Goal: Task Accomplishment & Management: Complete application form

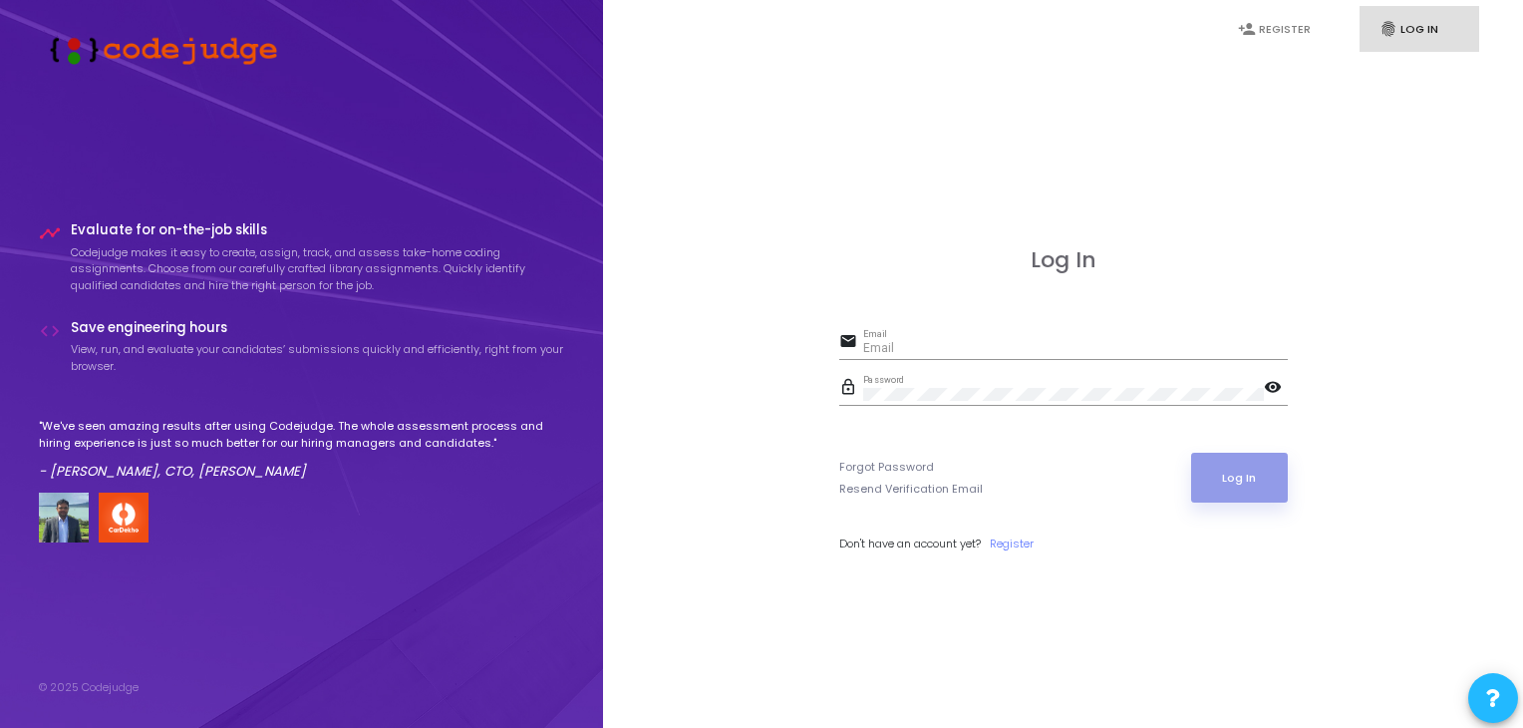
type input "[EMAIL_ADDRESS][DOMAIN_NAME]"
click at [1267, 471] on button "Log In" at bounding box center [1239, 478] width 97 height 50
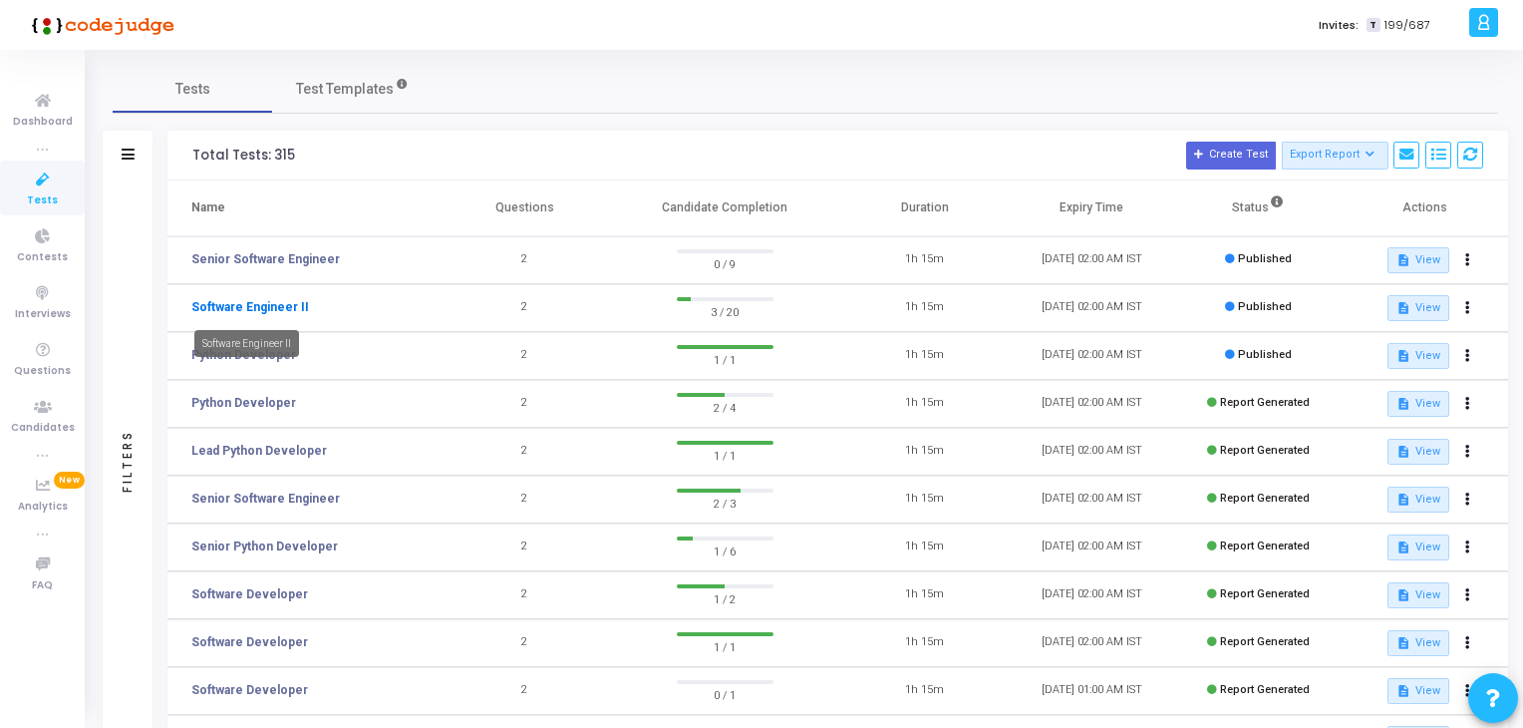
click at [278, 298] on link "Software Engineer II" at bounding box center [250, 307] width 118 height 18
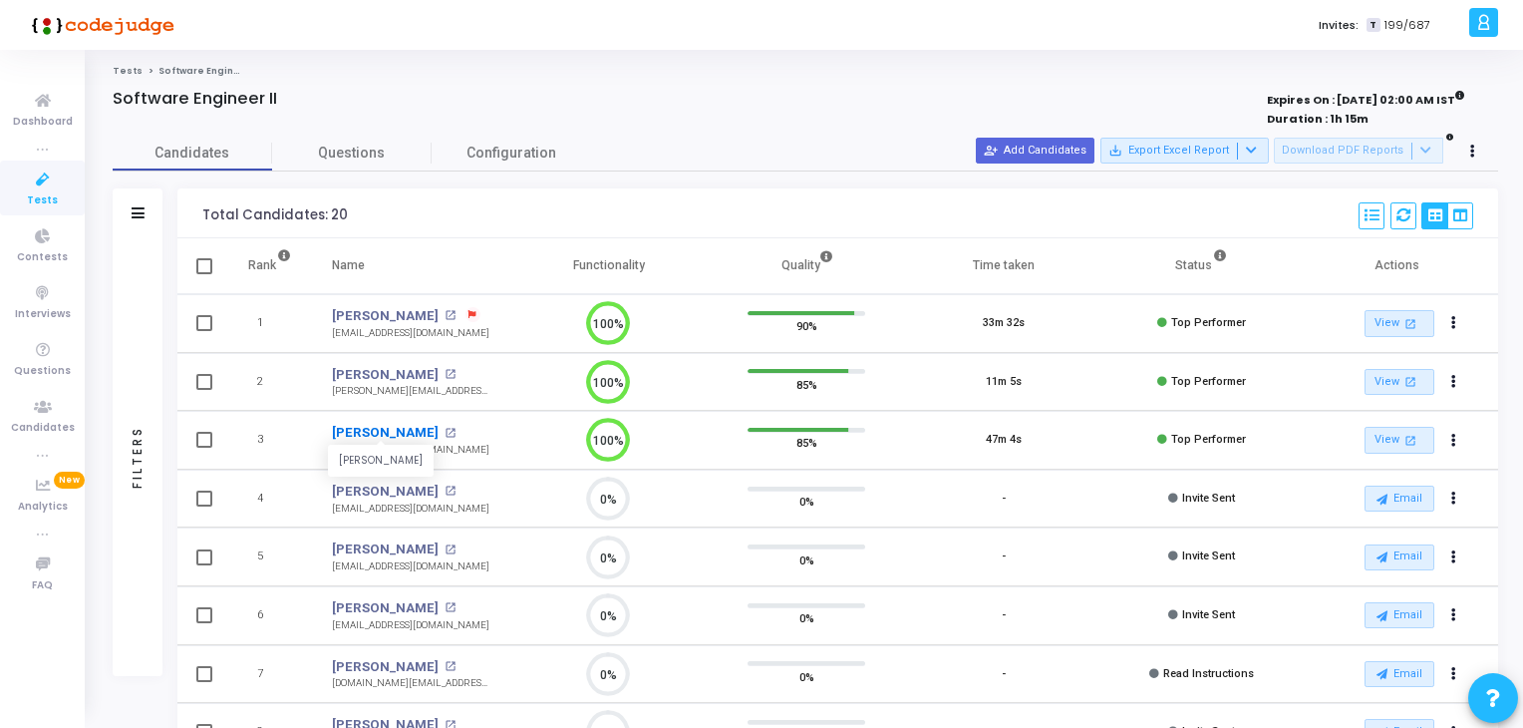
click at [427, 440] on link "[PERSON_NAME]" at bounding box center [385, 433] width 107 height 20
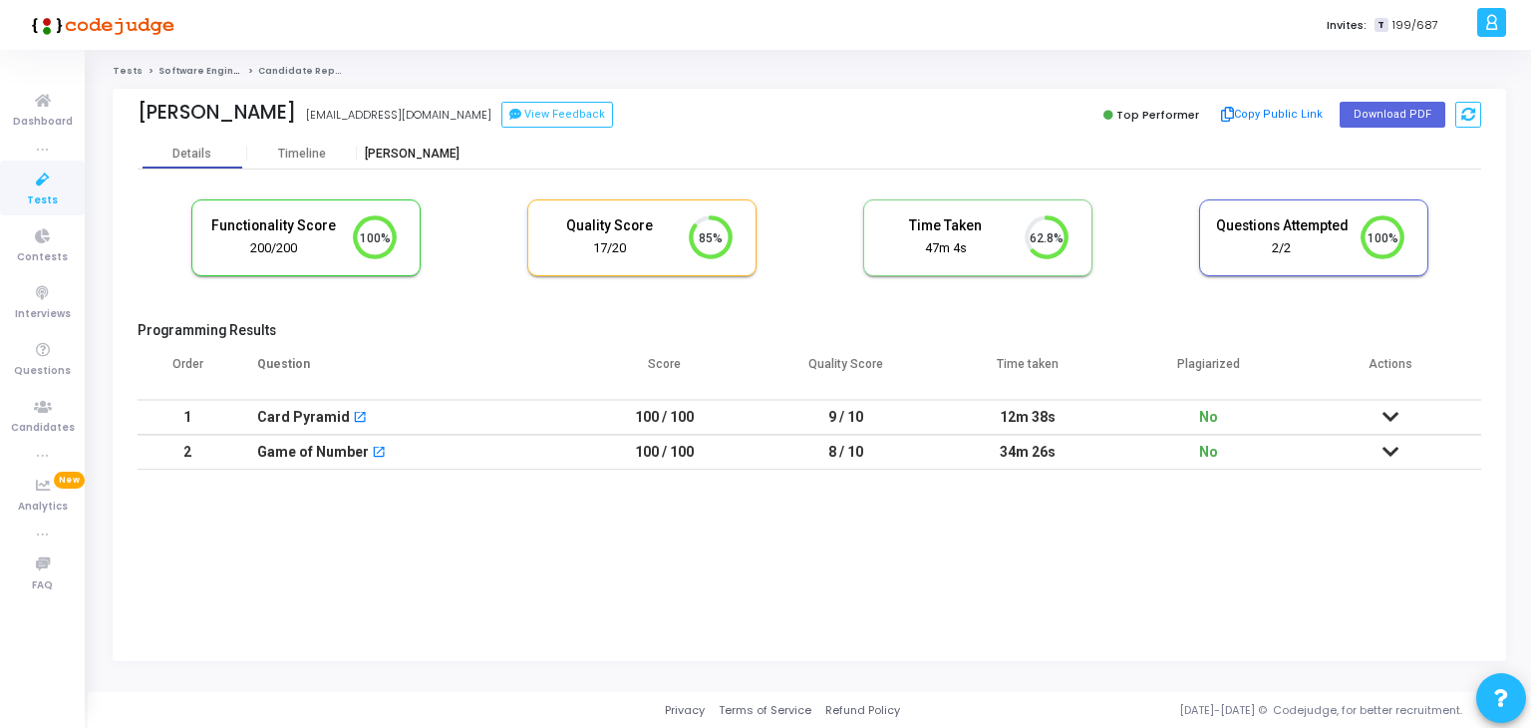
click at [404, 145] on div "[PERSON_NAME]" at bounding box center [412, 154] width 110 height 30
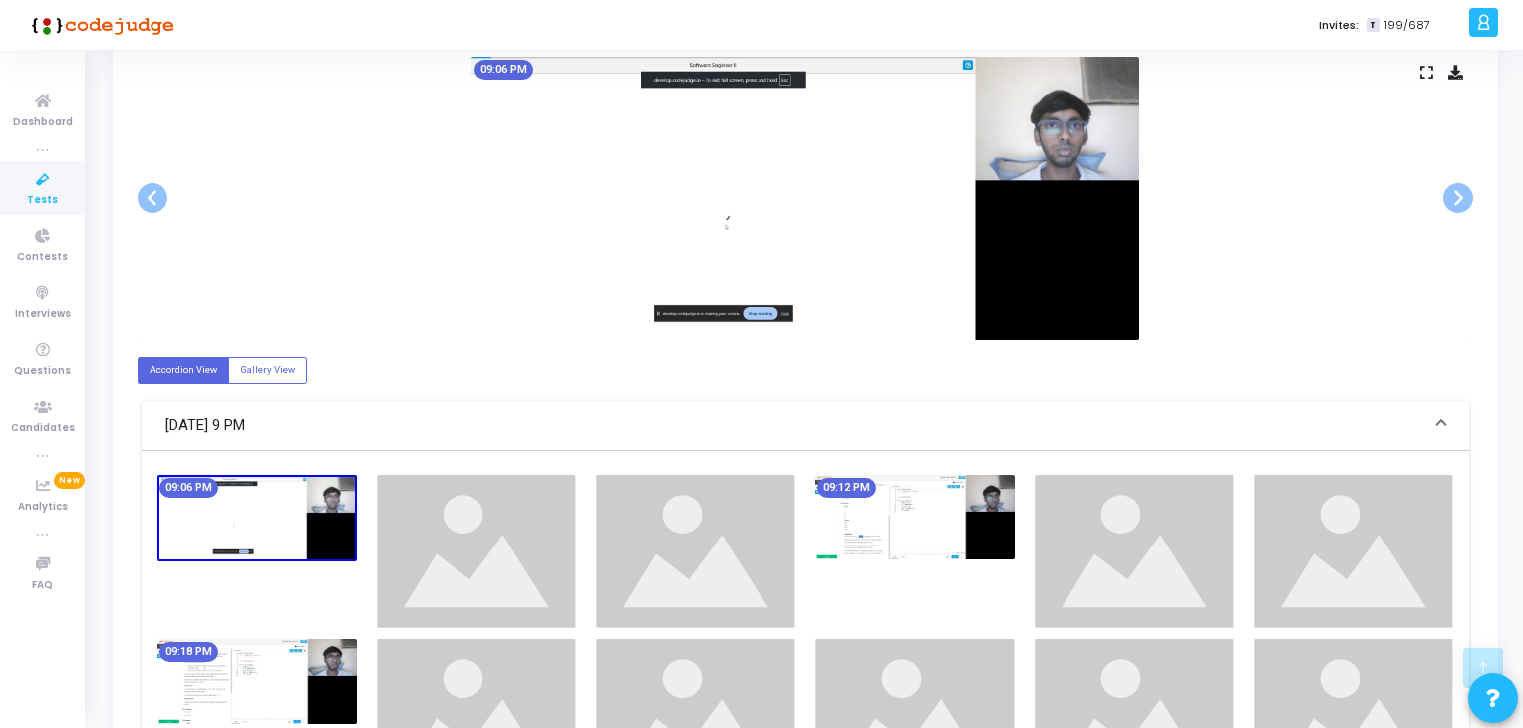
click at [913, 549] on img at bounding box center [914, 516] width 199 height 85
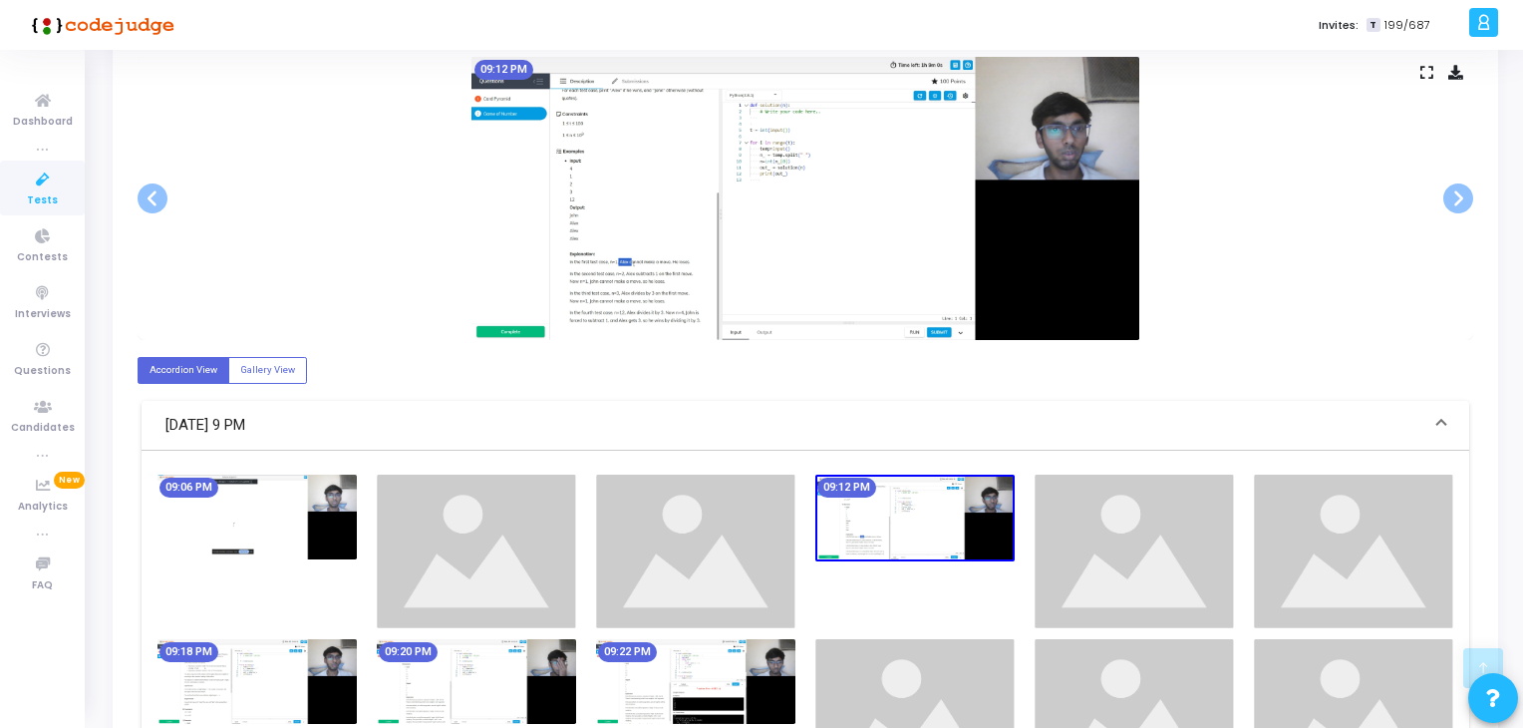
click at [433, 688] on img at bounding box center [476, 681] width 199 height 85
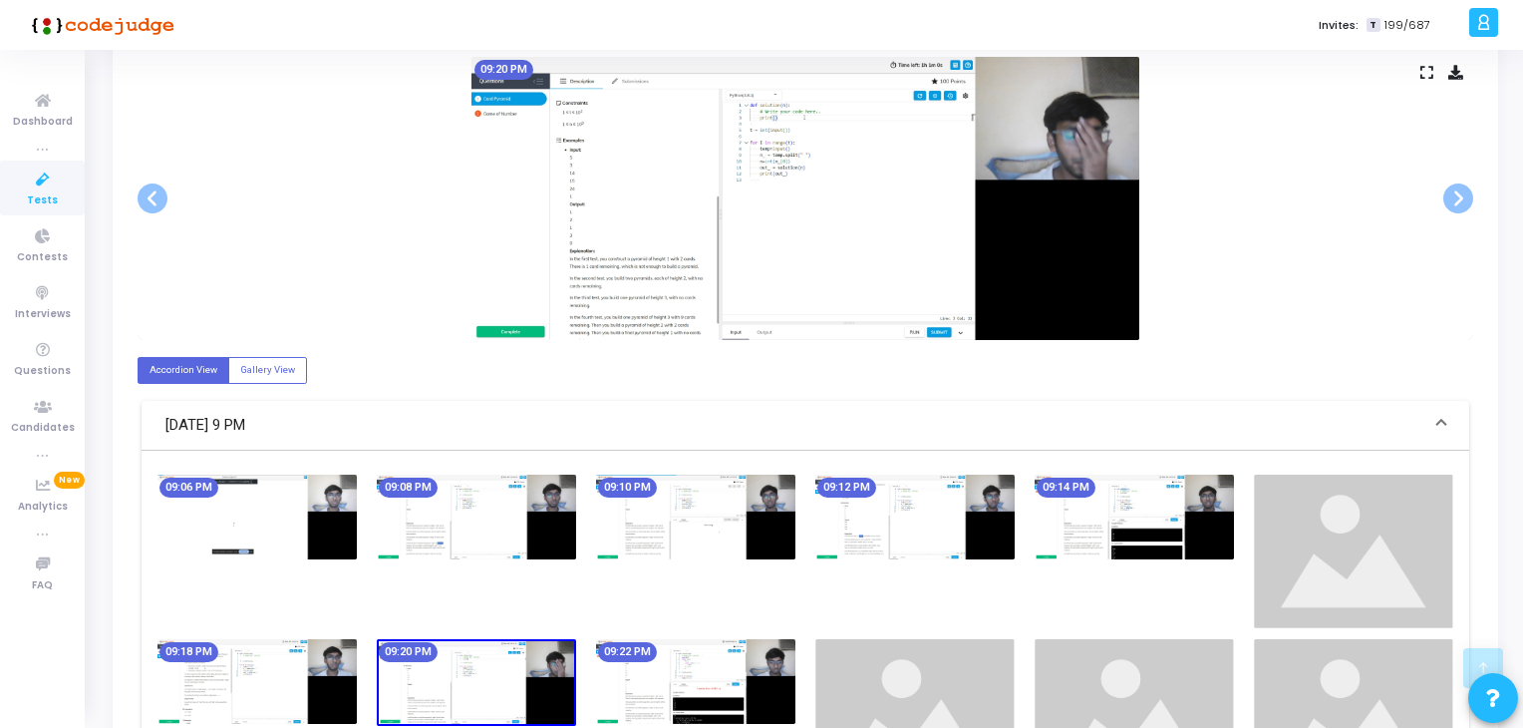
click at [633, 690] on img at bounding box center [695, 681] width 199 height 85
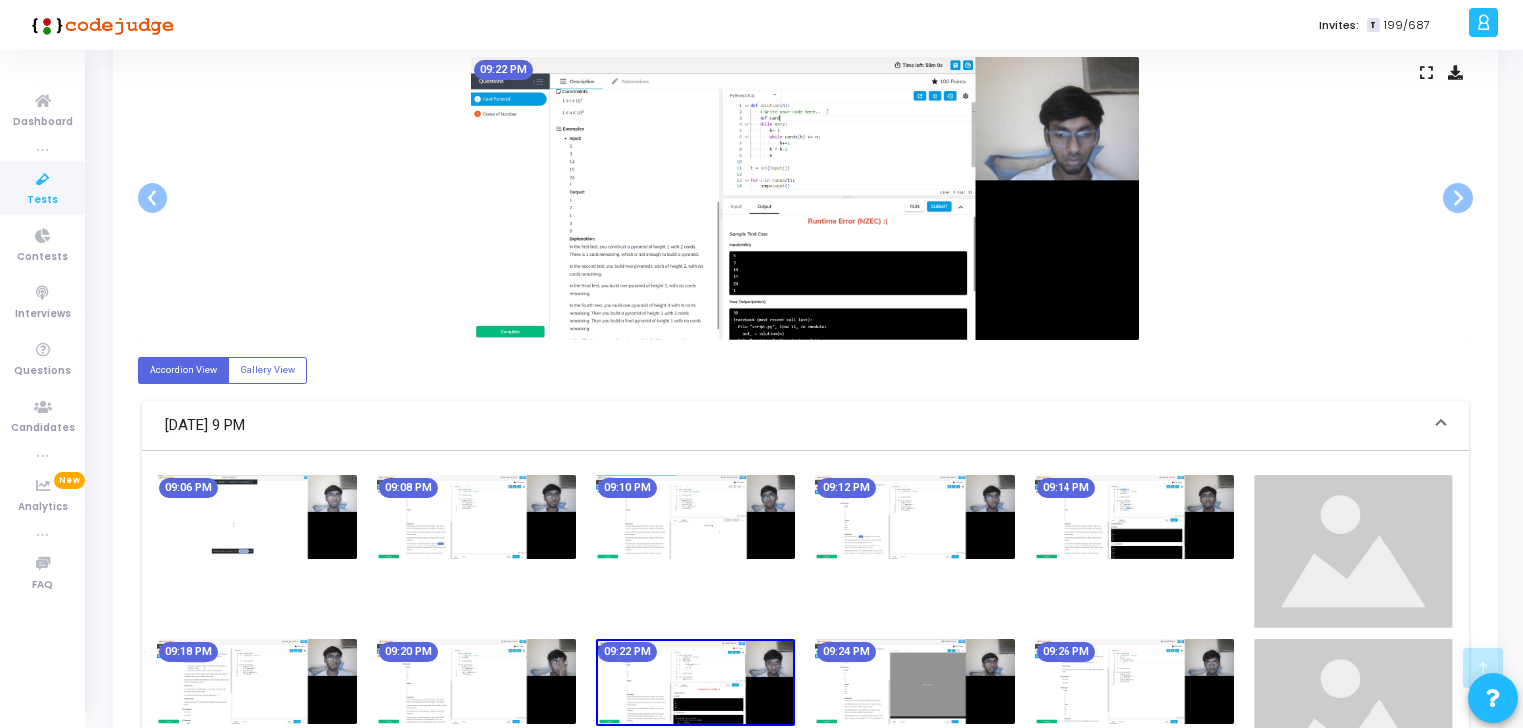
click at [768, 684] on img at bounding box center [695, 682] width 199 height 87
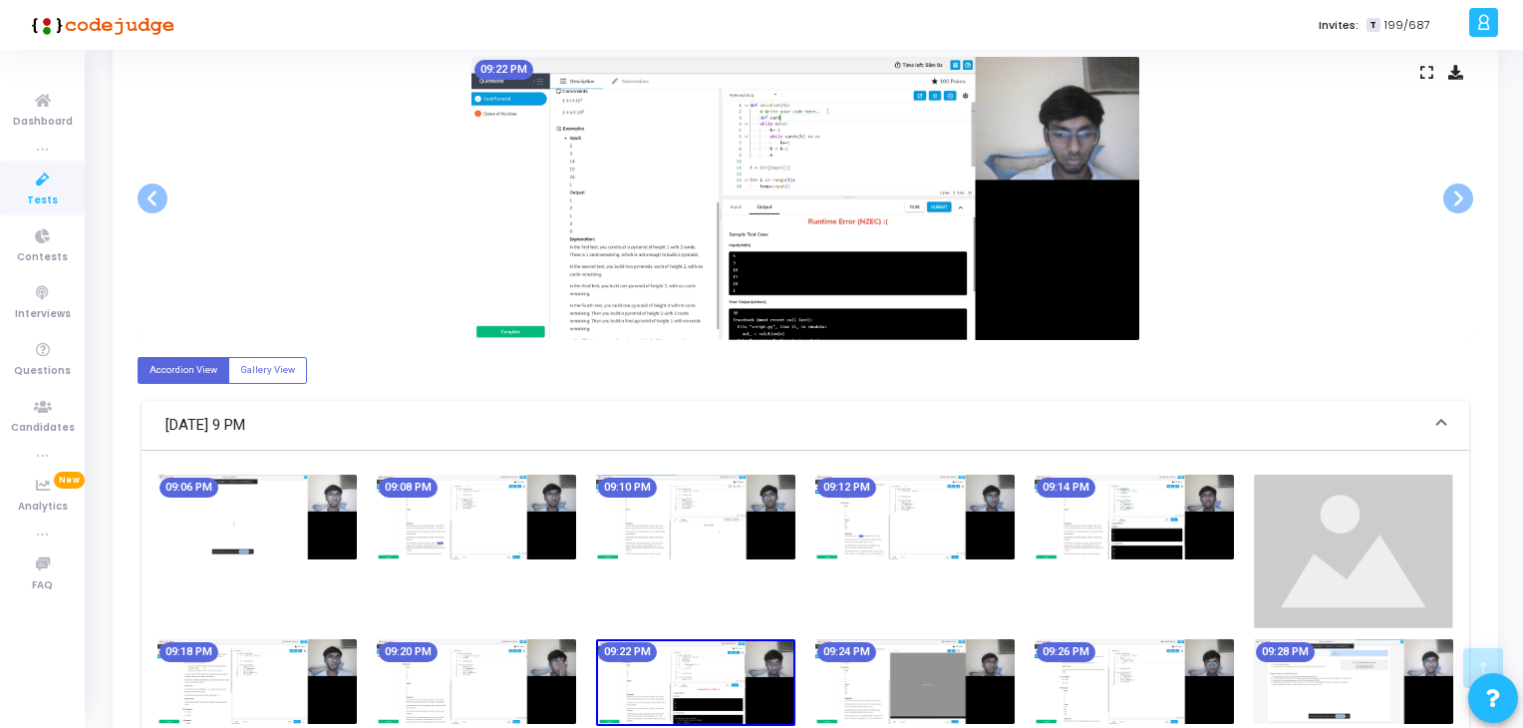
click at [899, 667] on img at bounding box center [914, 681] width 199 height 85
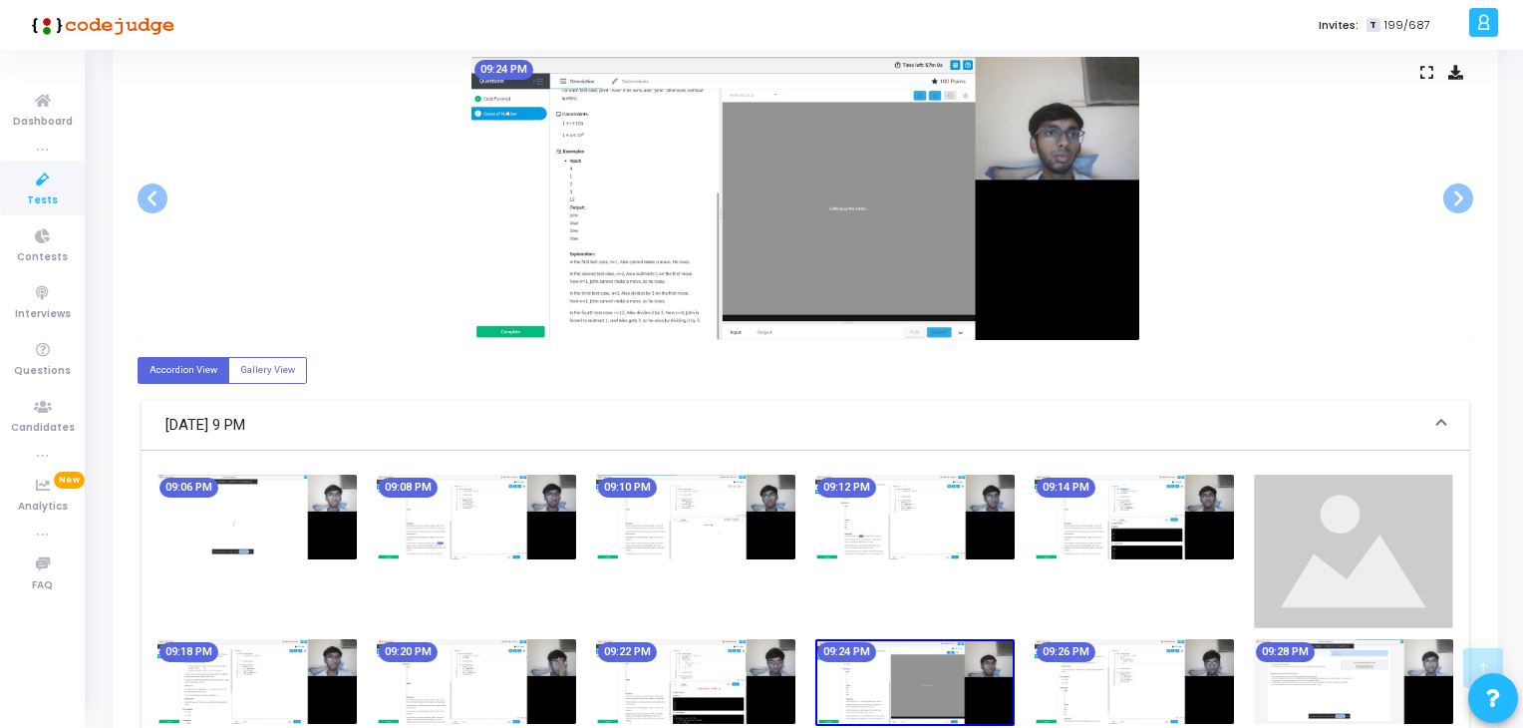
click at [1025, 667] on div "09:26 PM" at bounding box center [1134, 682] width 219 height 87
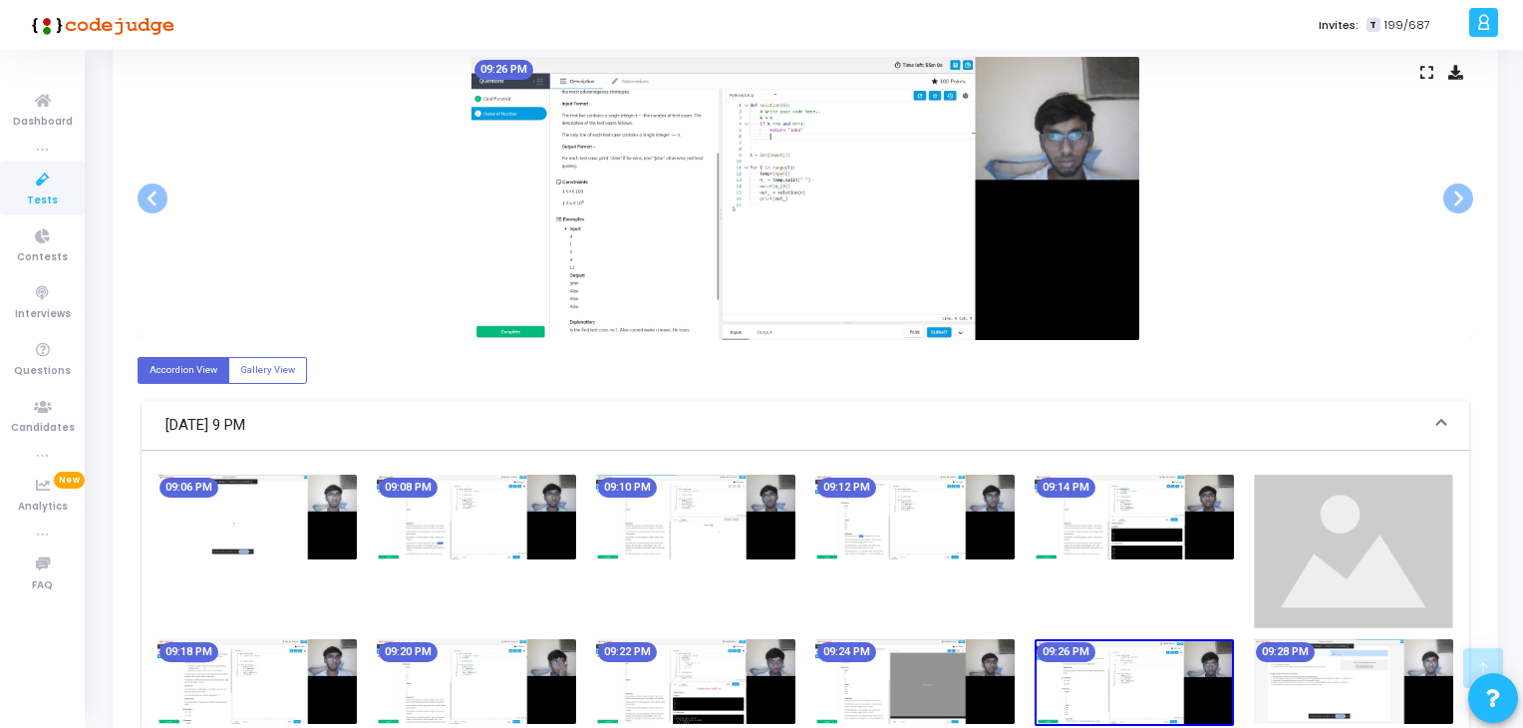
click at [1156, 667] on img at bounding box center [1134, 682] width 199 height 87
click at [1223, 667] on img at bounding box center [1134, 682] width 199 height 87
click at [1308, 652] on mat-chip "09:28 PM" at bounding box center [1285, 652] width 59 height 20
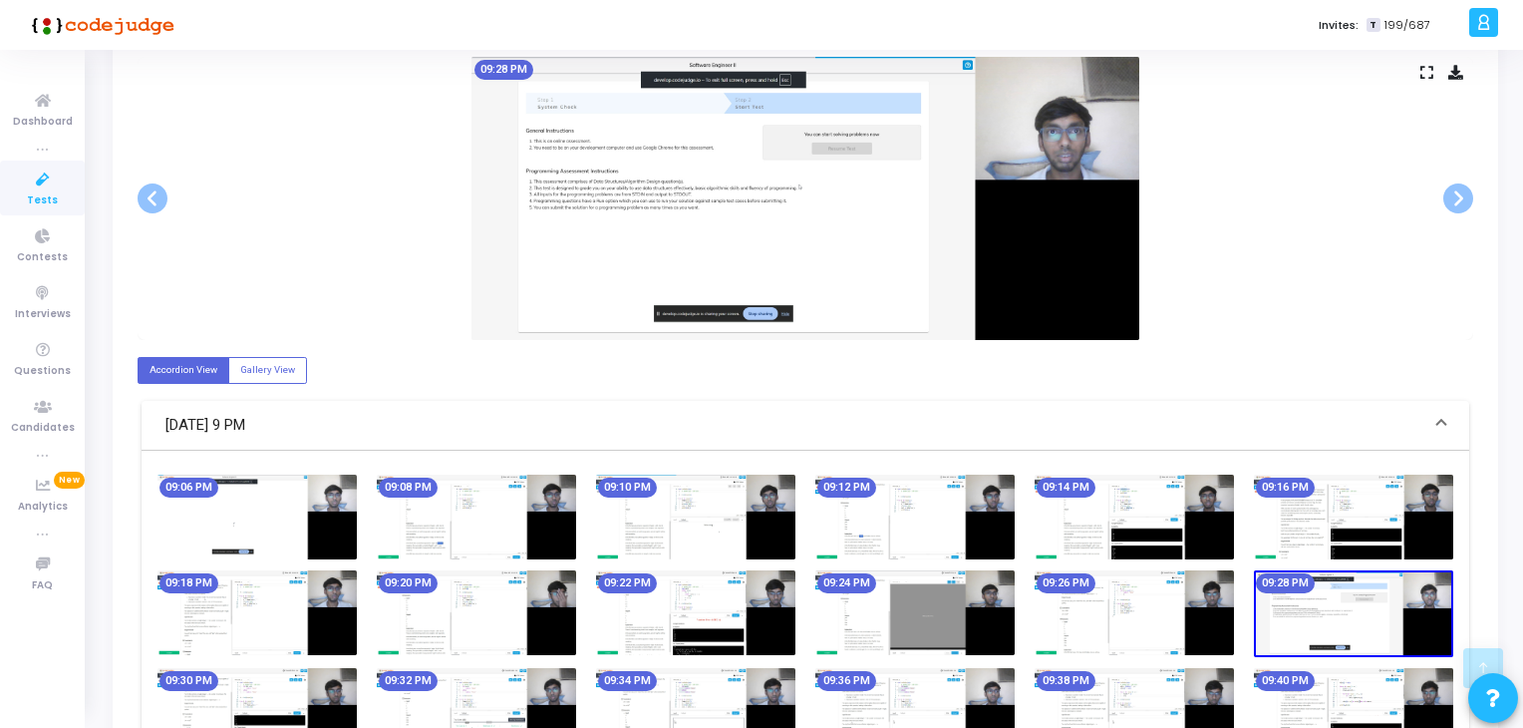
click at [1388, 654] on img at bounding box center [1353, 613] width 199 height 87
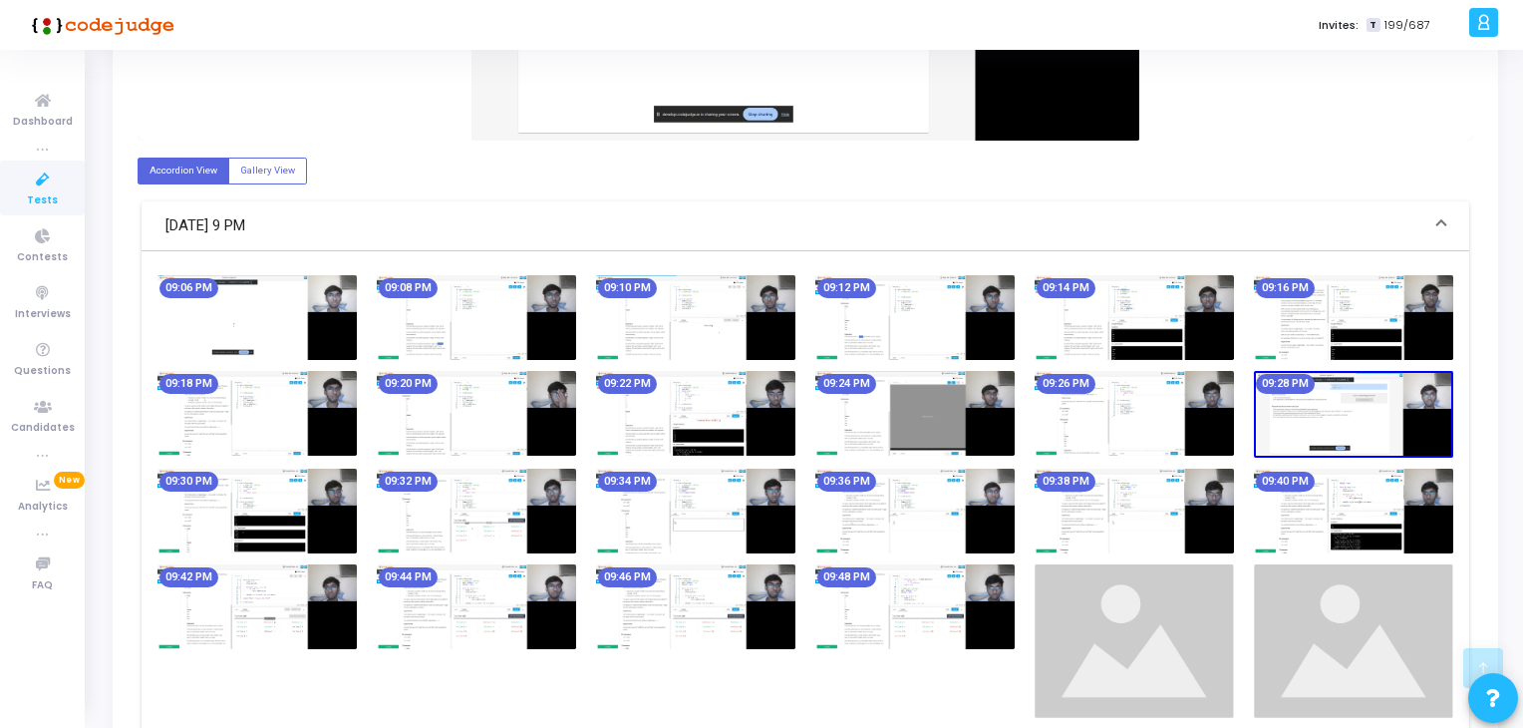
click at [921, 600] on img at bounding box center [914, 606] width 199 height 85
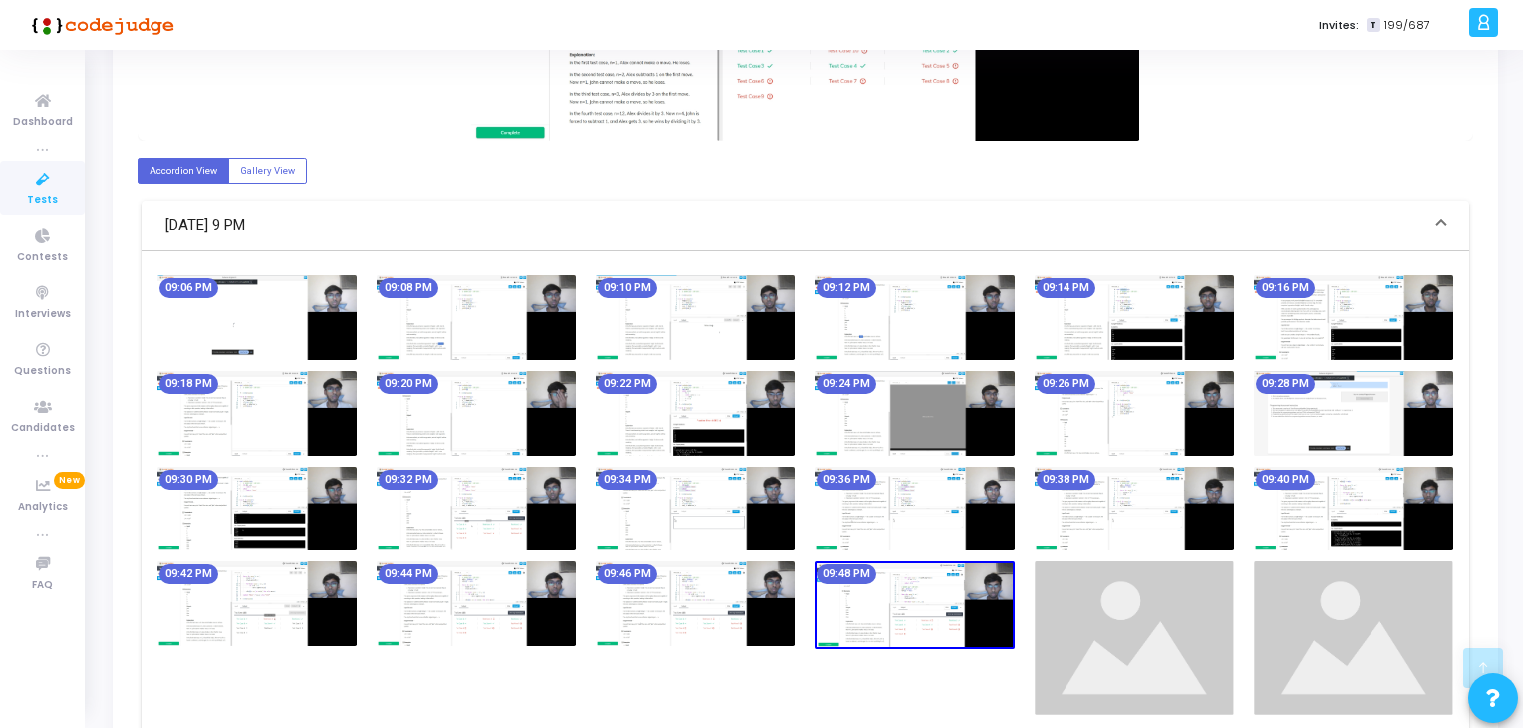
click at [779, 585] on img at bounding box center [695, 603] width 199 height 85
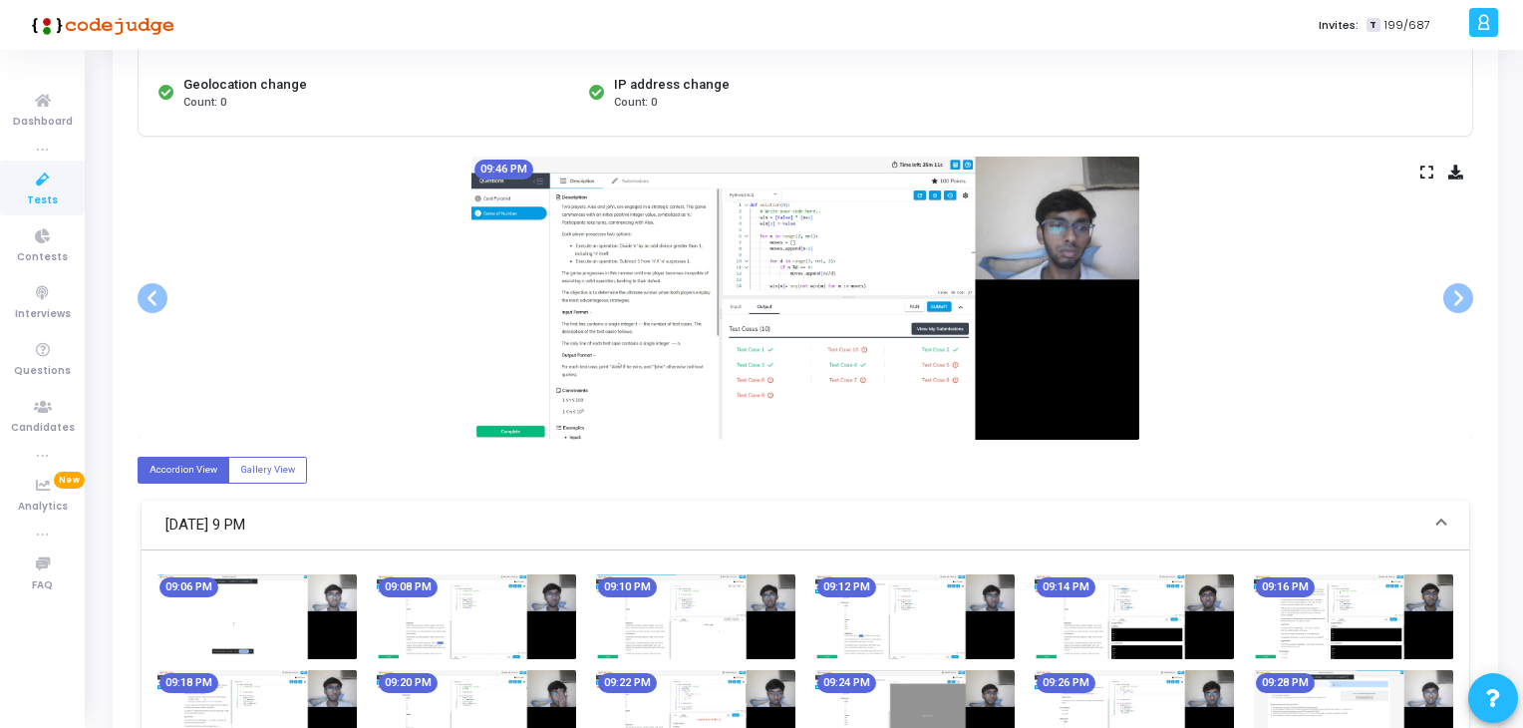
click at [49, 193] on span "Tests" at bounding box center [42, 200] width 31 height 17
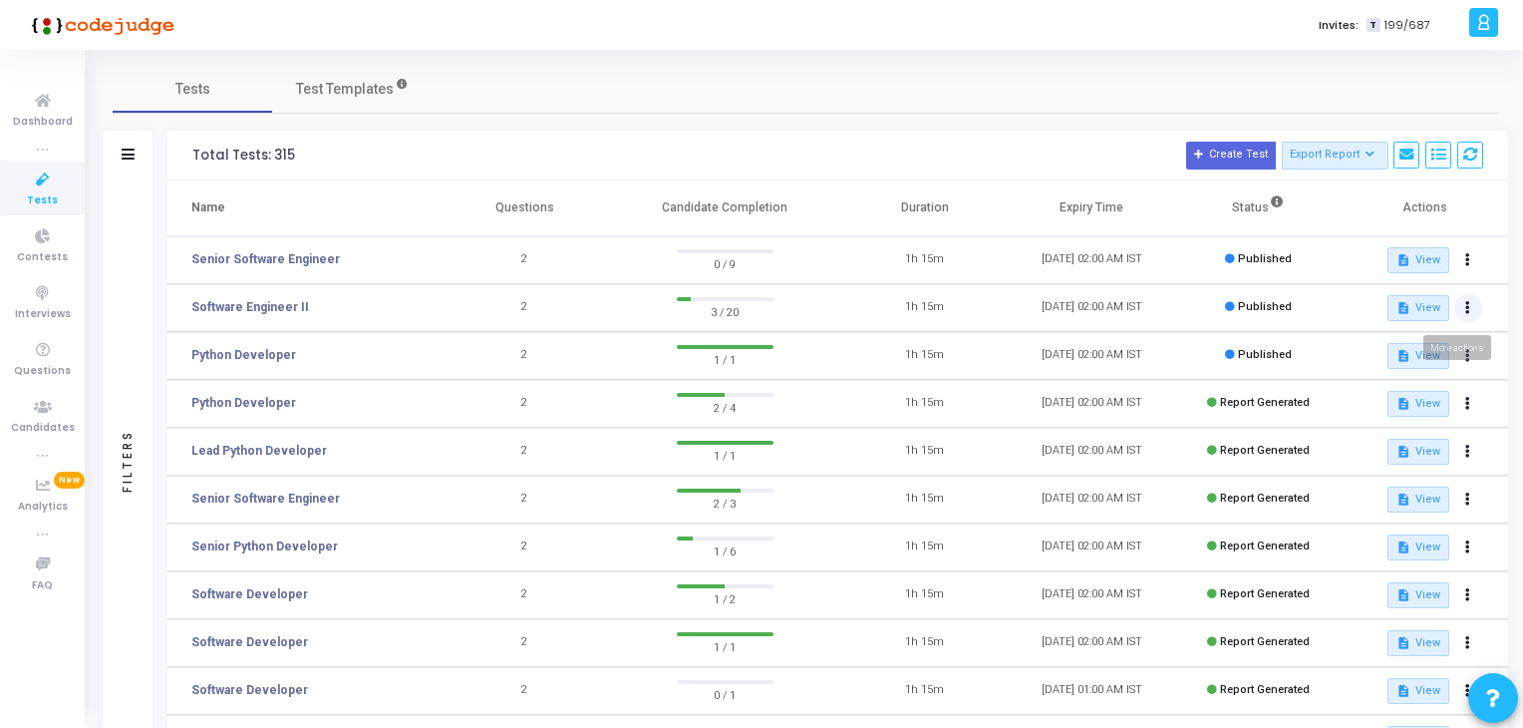
click at [1461, 302] on button at bounding box center [1468, 308] width 28 height 28
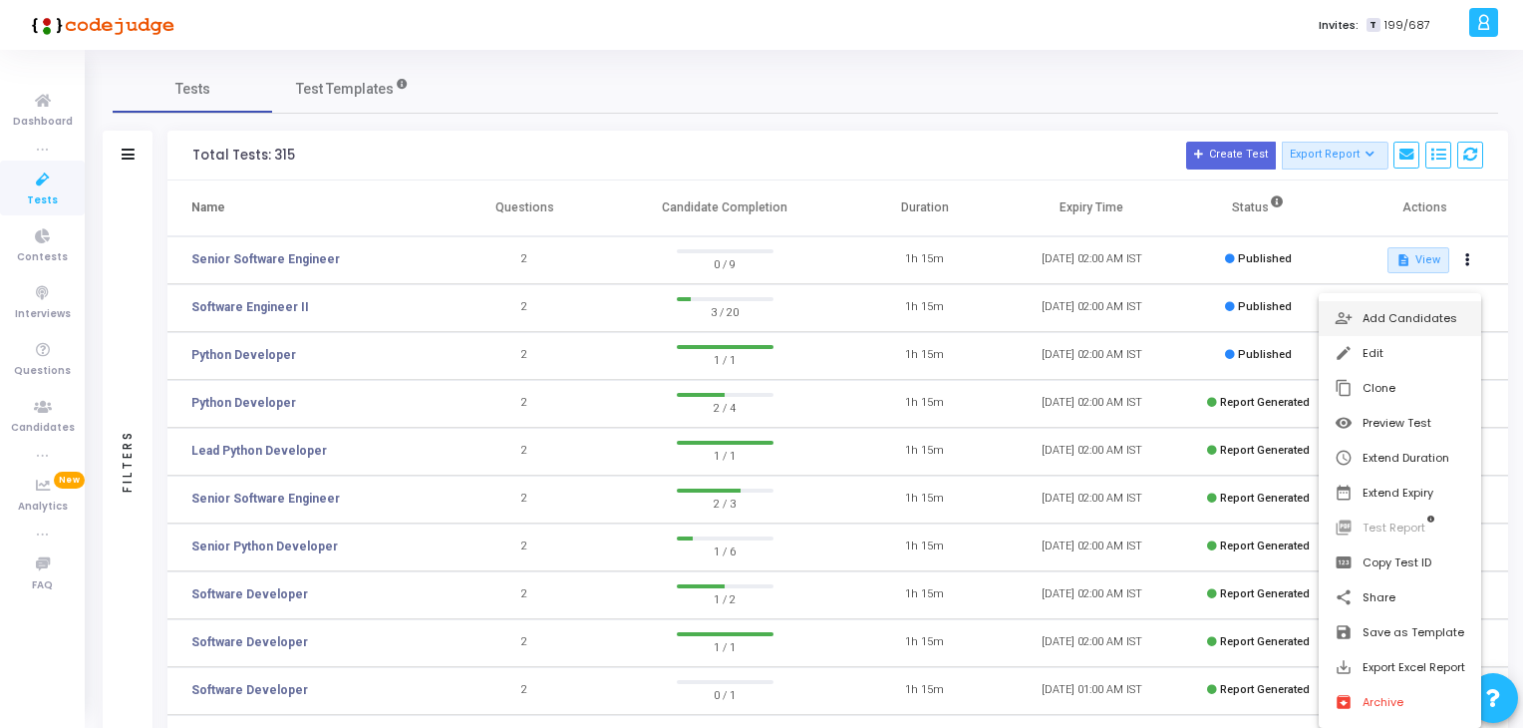
click at [1386, 320] on button "person_add_alt Add Candidates" at bounding box center [1400, 318] width 162 height 35
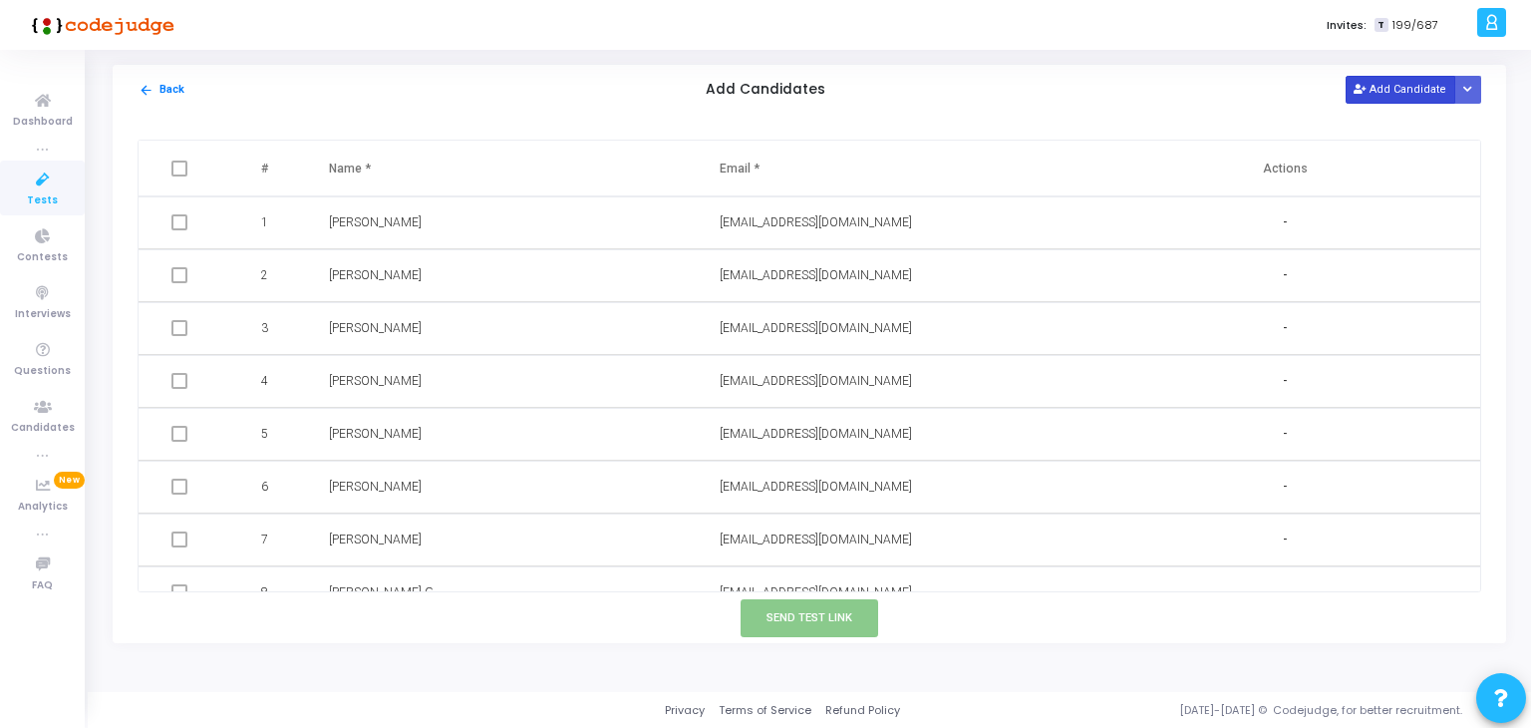
click at [1377, 96] on button "Add Candidate" at bounding box center [1401, 89] width 110 height 27
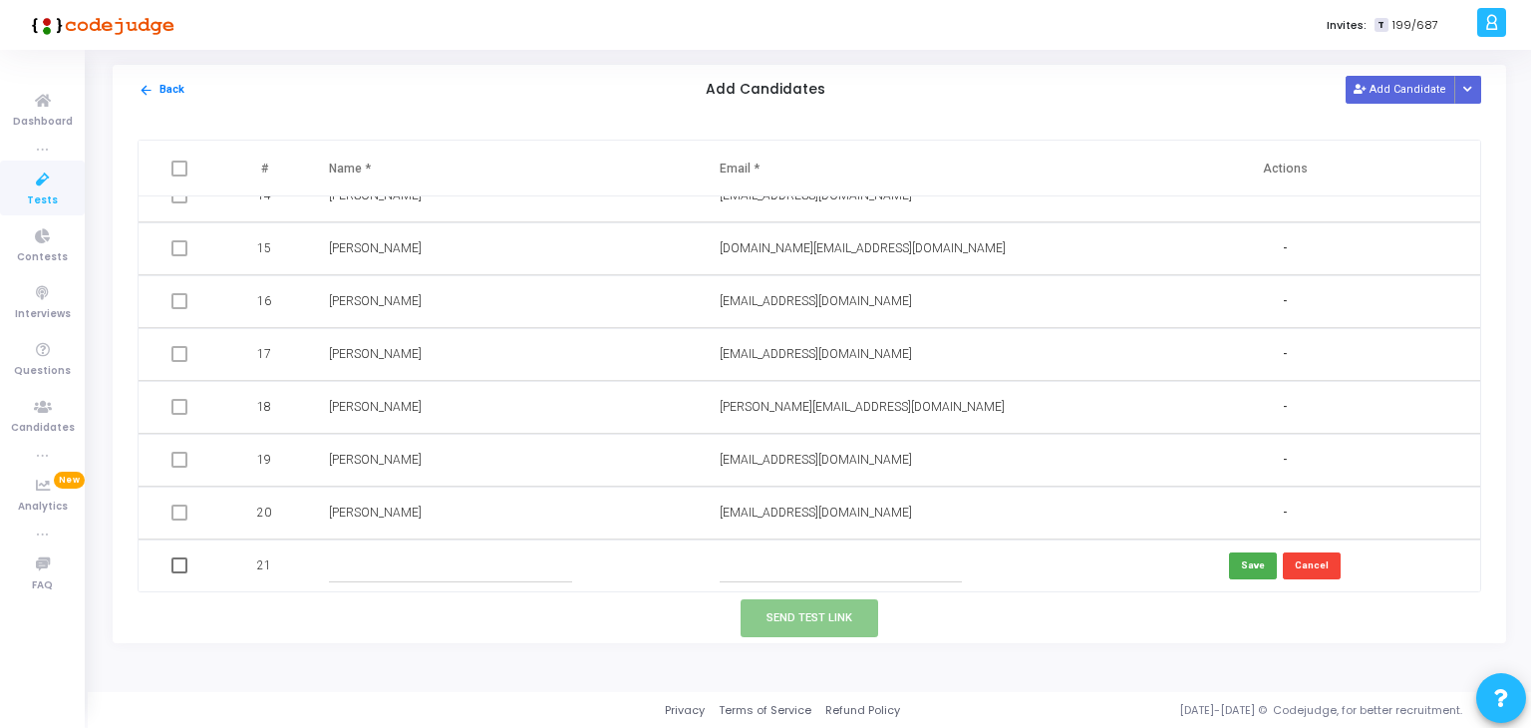
scroll to position [714, 0]
click at [455, 581] on td at bounding box center [504, 565] width 391 height 53
click at [379, 571] on input "text" at bounding box center [450, 565] width 242 height 33
paste input "[PERSON_NAME]"
type input "[PERSON_NAME]"
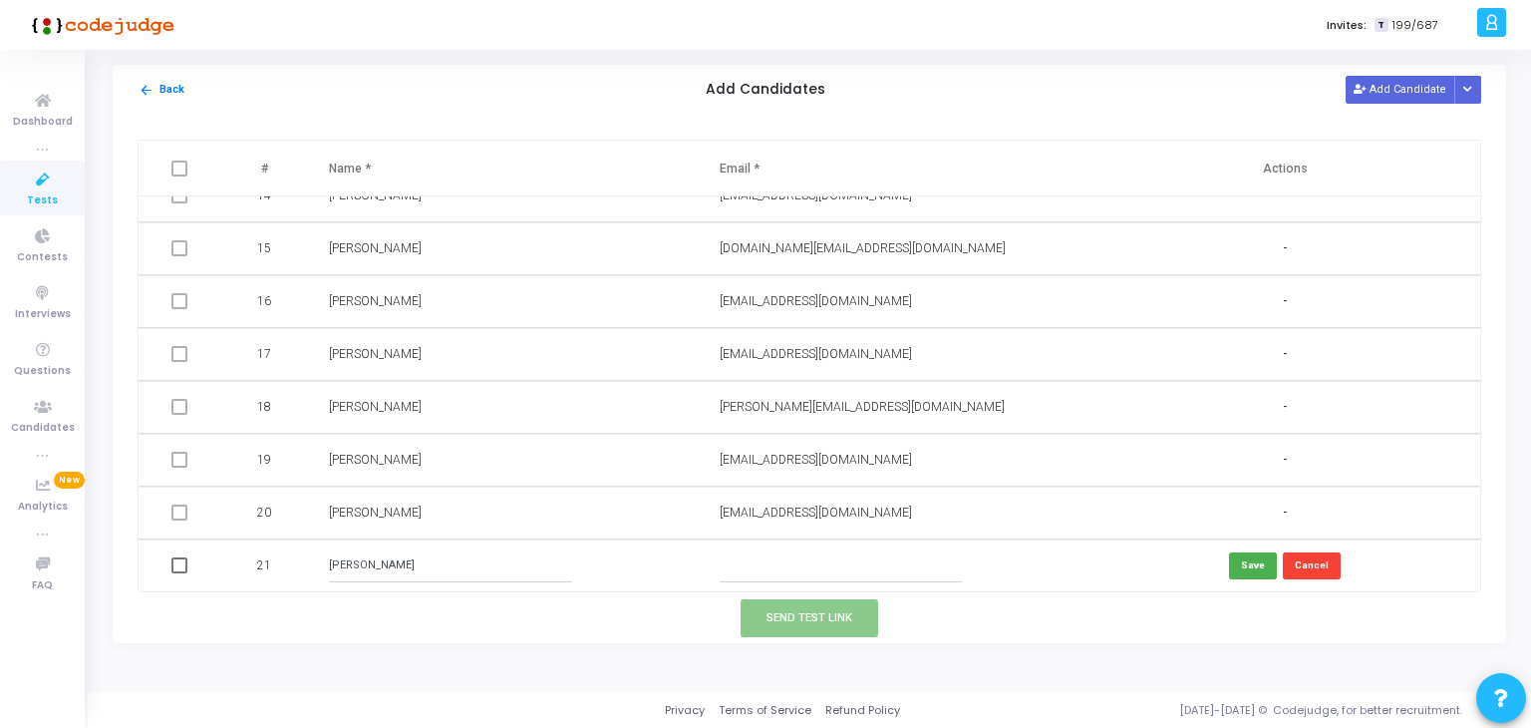
click at [805, 564] on input "text" at bounding box center [841, 565] width 242 height 33
paste input "[EMAIL_ADDRESS][DOMAIN_NAME]"
type input "[EMAIL_ADDRESS][DOMAIN_NAME]"
click at [1248, 553] on button "Save" at bounding box center [1253, 565] width 48 height 27
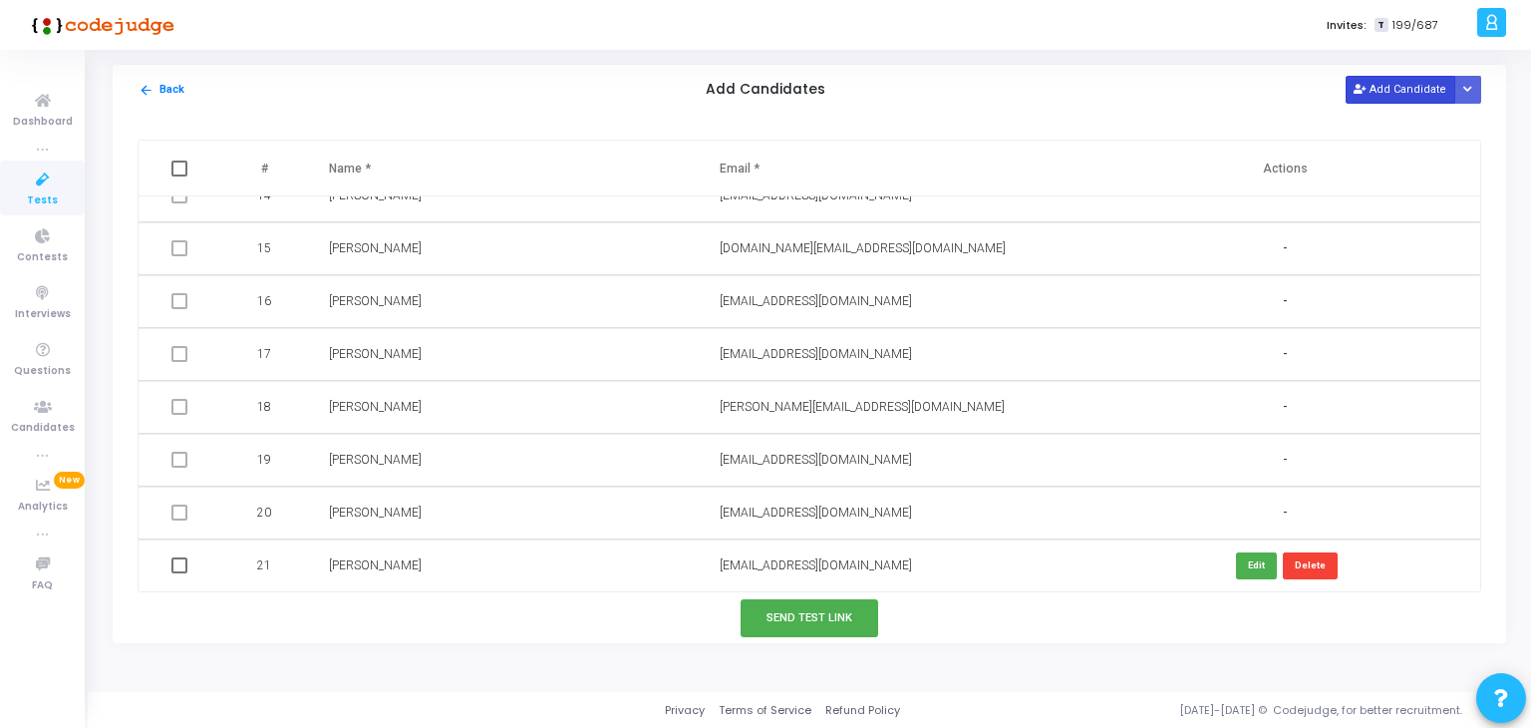
click at [1411, 81] on button "Add Candidate" at bounding box center [1401, 89] width 110 height 27
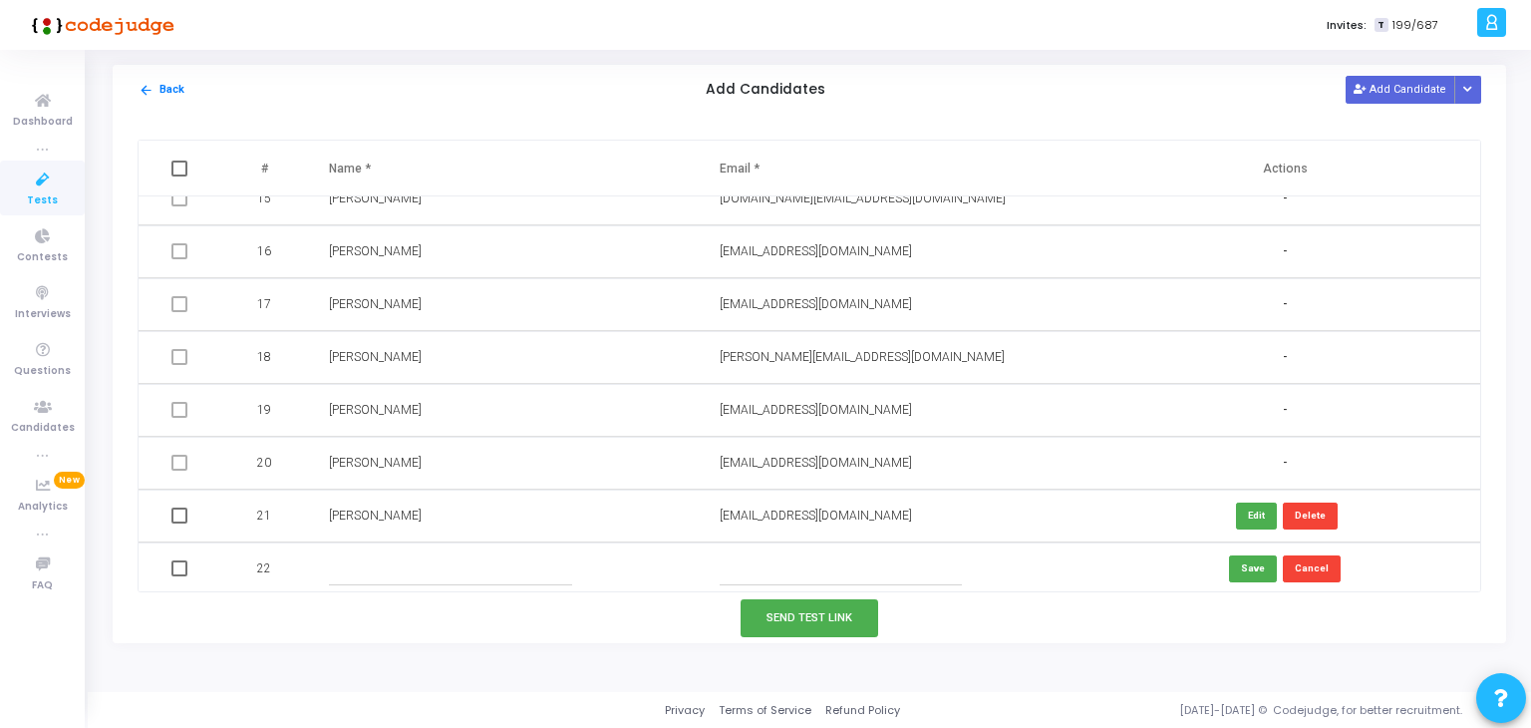
scroll to position [767, 0]
click at [480, 563] on input "text" at bounding box center [450, 564] width 242 height 33
paste input "Jyoti"
type input "Jyoti"
click at [782, 555] on input "text" at bounding box center [841, 564] width 242 height 33
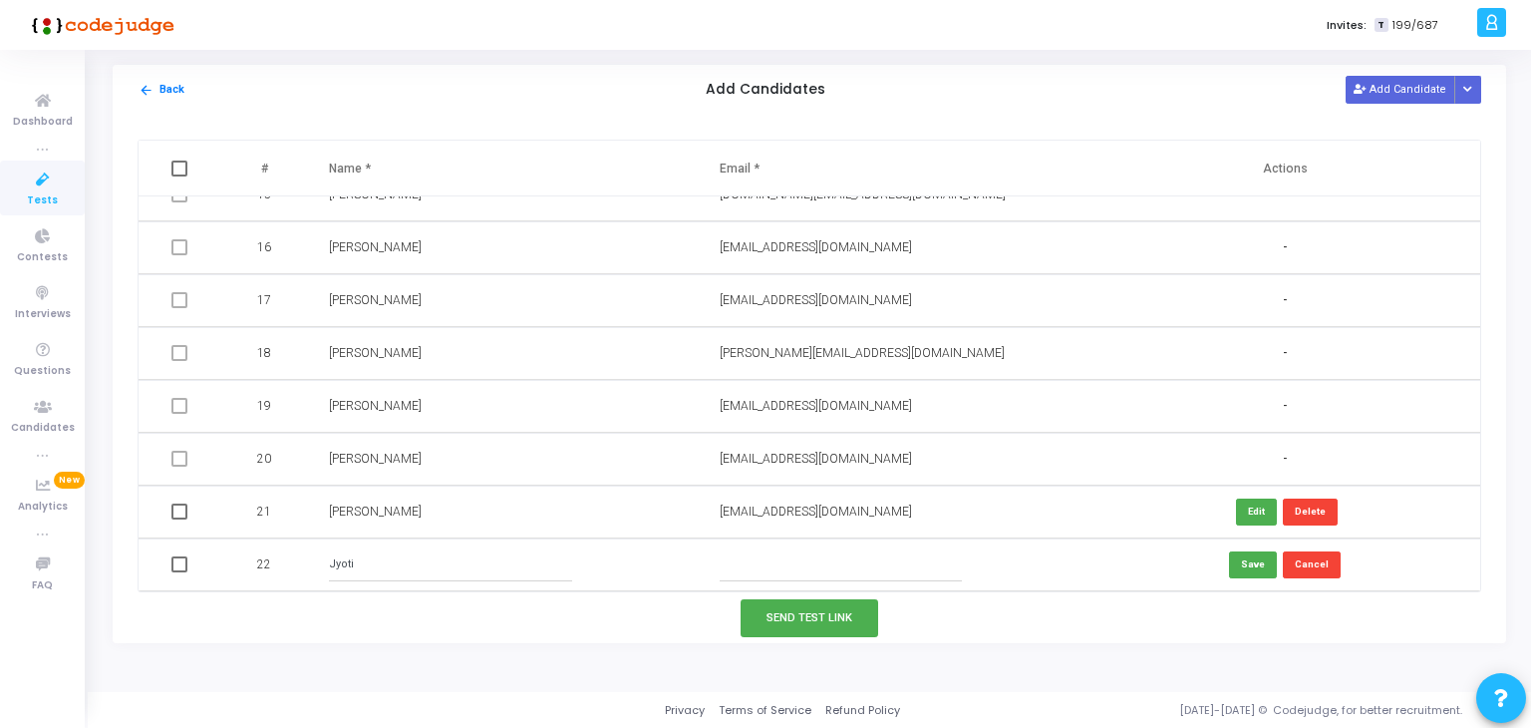
paste input "[EMAIL_ADDRESS][DOMAIN_NAME]"
type input "[EMAIL_ADDRESS][DOMAIN_NAME]"
click at [1255, 571] on button "Save" at bounding box center [1253, 564] width 48 height 27
click at [1390, 89] on button "Add Candidate" at bounding box center [1401, 89] width 110 height 27
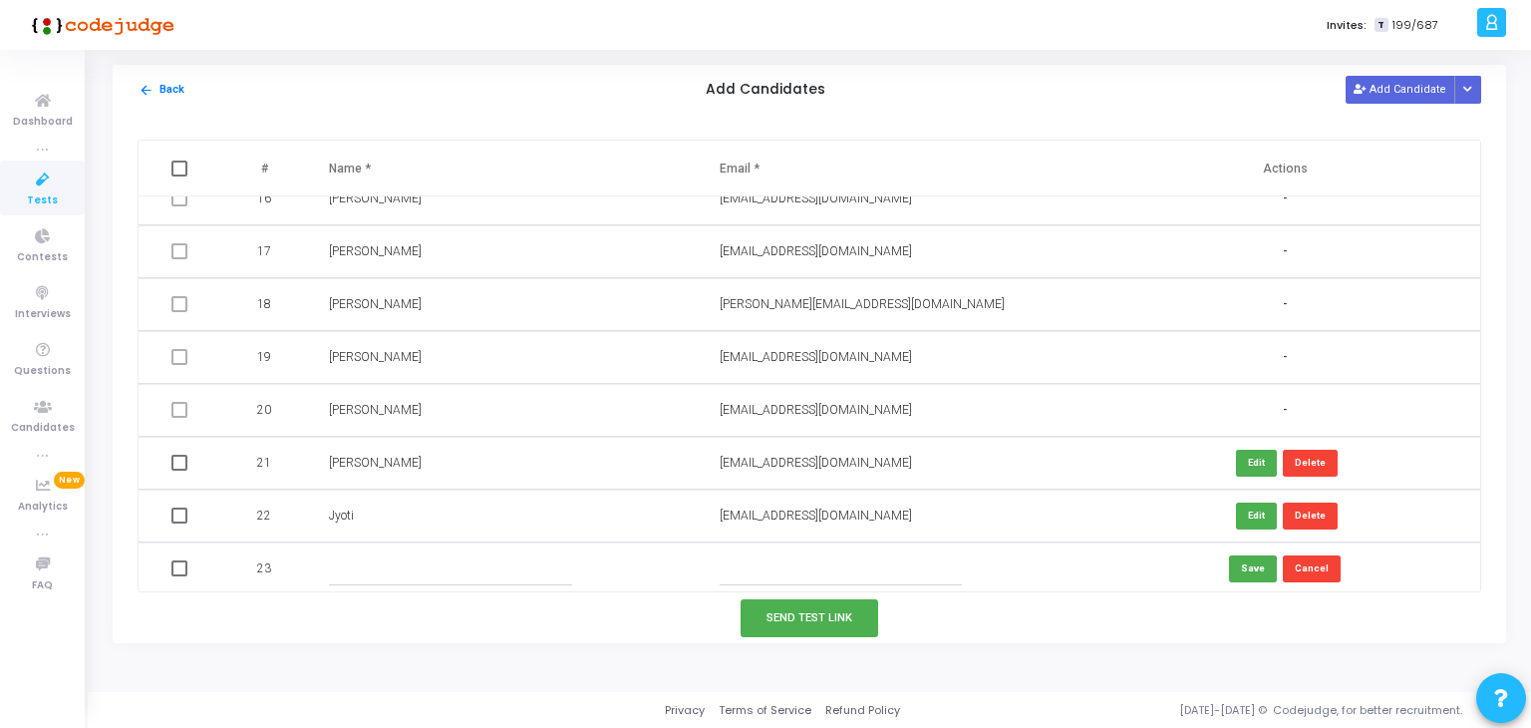
scroll to position [820, 0]
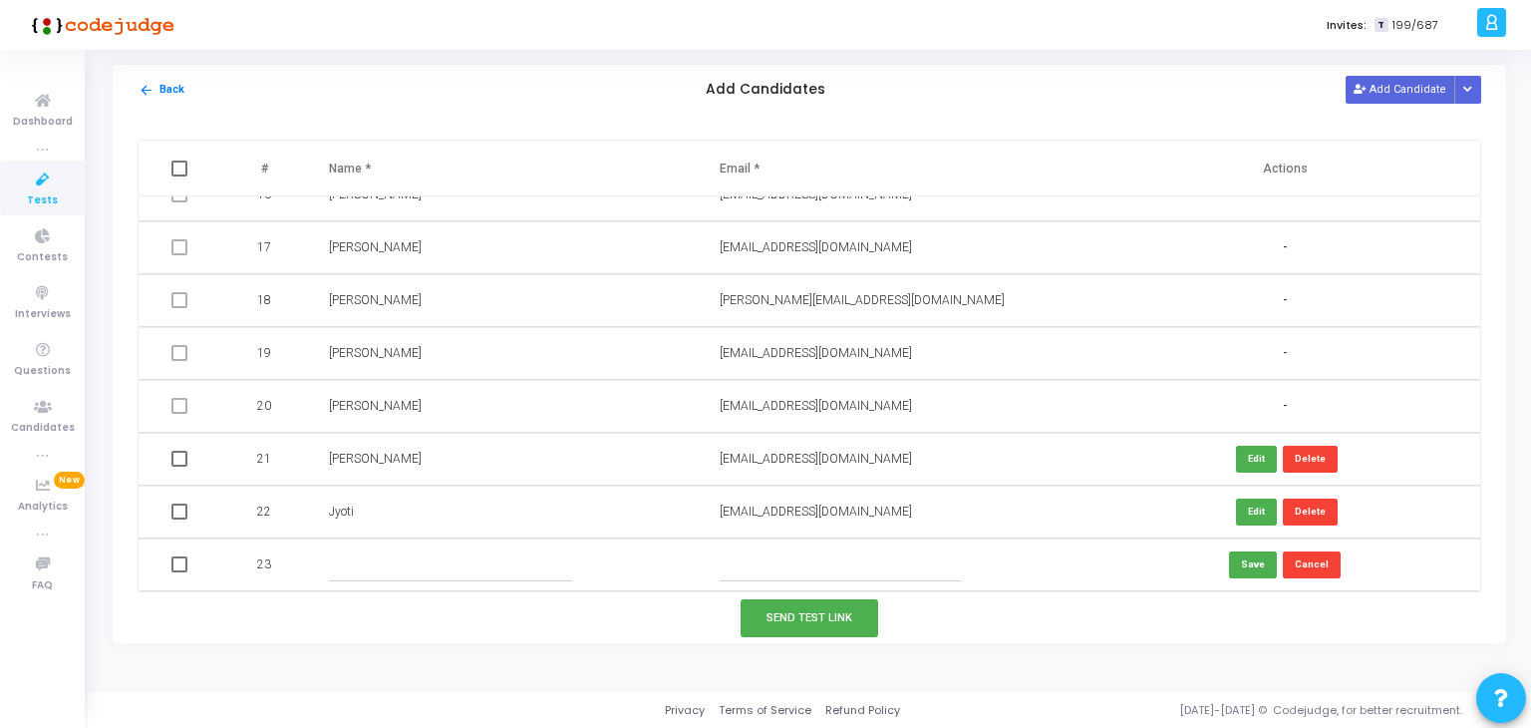
click at [462, 569] on input "text" at bounding box center [450, 564] width 242 height 33
paste input "Monik"
type input "Monik"
click at [737, 548] on input "text" at bounding box center [841, 564] width 242 height 33
paste input "[EMAIL_ADDRESS][DOMAIN_NAME]"
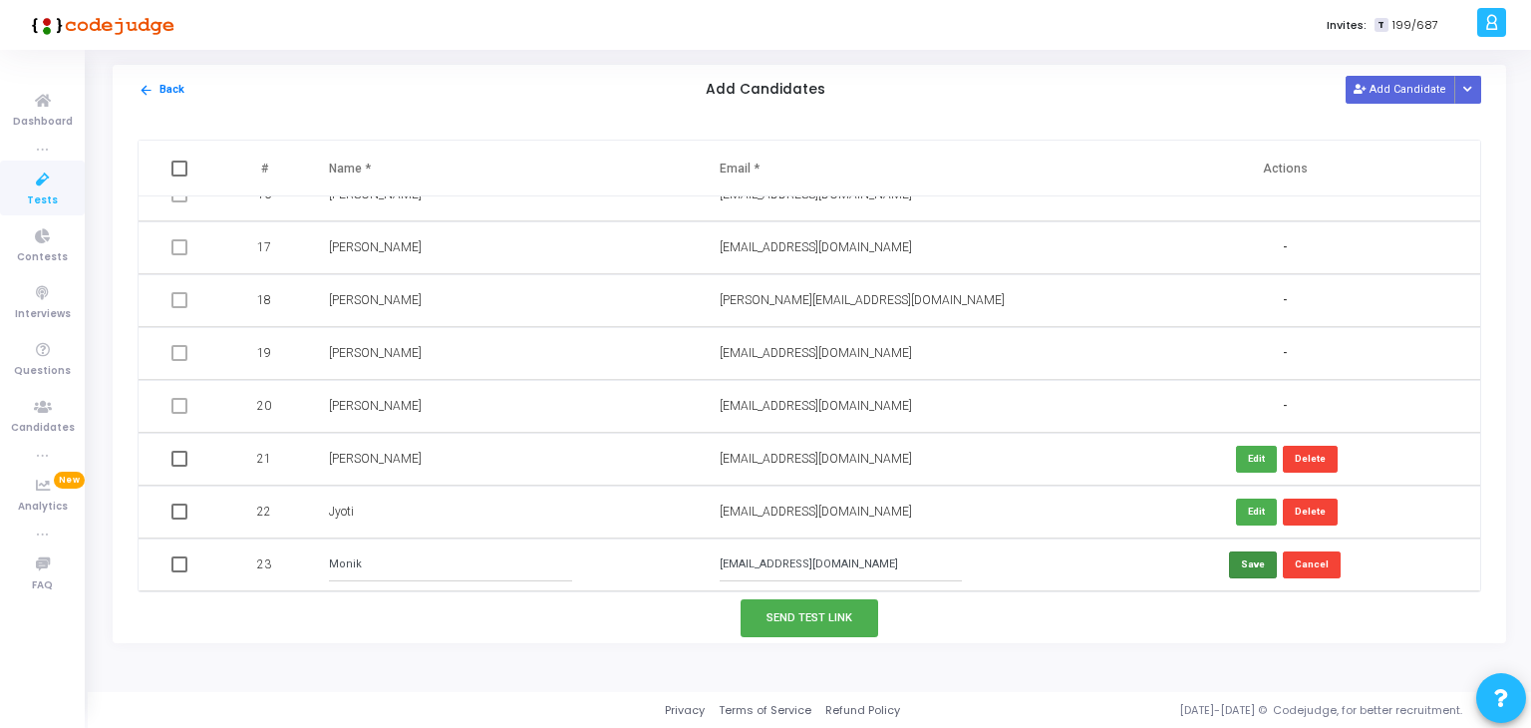
type input "[EMAIL_ADDRESS][DOMAIN_NAME]"
click at [1239, 554] on button "Save" at bounding box center [1253, 564] width 48 height 27
click at [1414, 89] on button "Add Candidate" at bounding box center [1401, 89] width 110 height 27
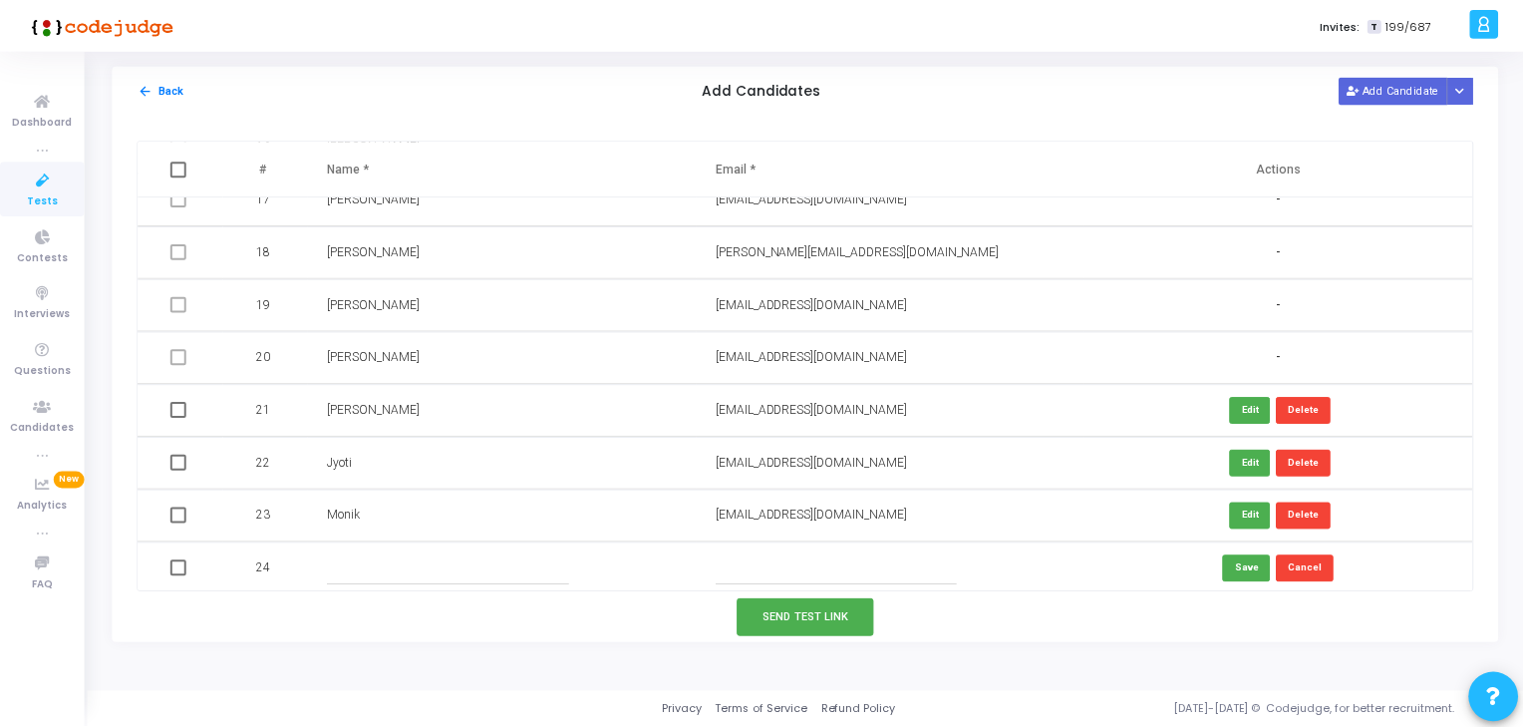
scroll to position [873, 0]
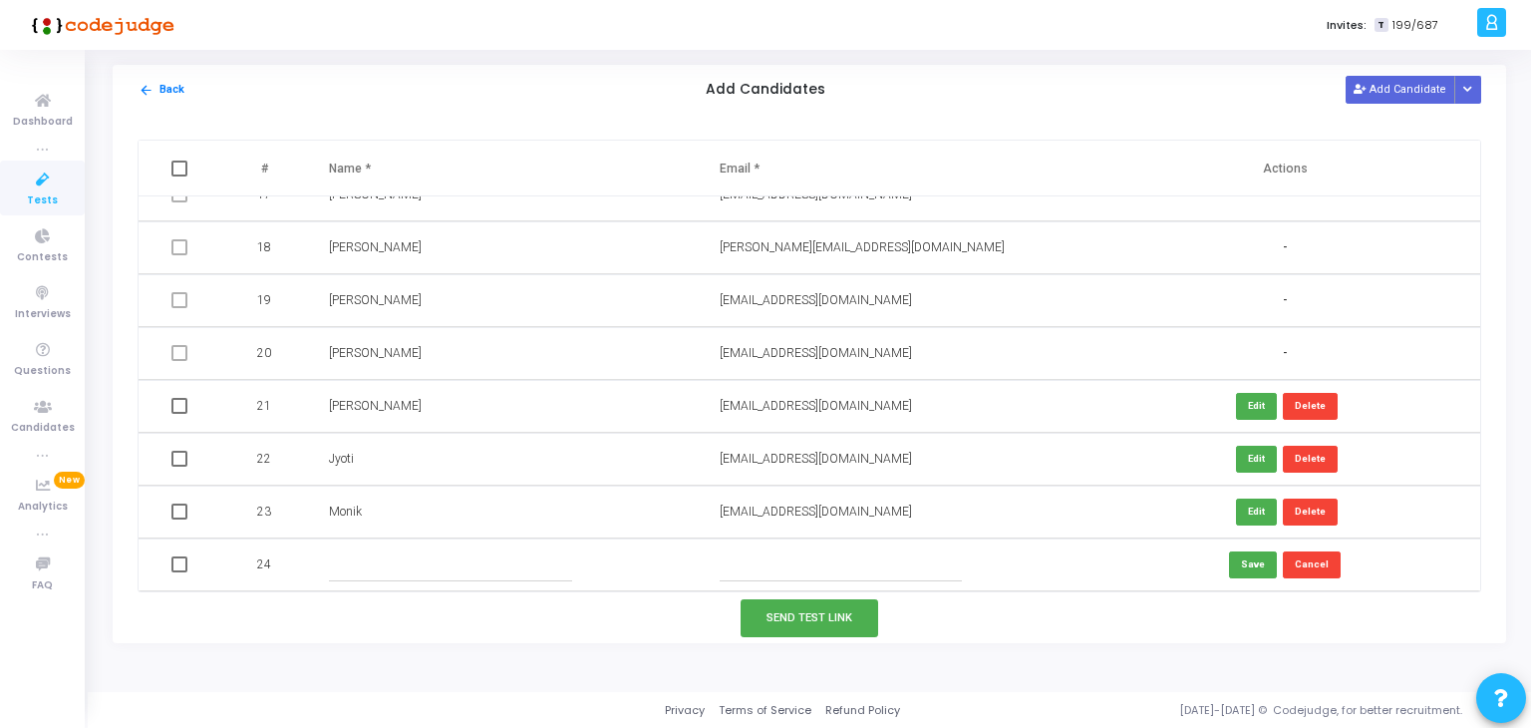
click at [424, 571] on input "text" at bounding box center [450, 564] width 242 height 33
paste input "[PERSON_NAME]"
type input "[PERSON_NAME]"
click at [857, 553] on input "text" at bounding box center [841, 564] width 242 height 33
paste input "[EMAIL_ADDRESS][DOMAIN_NAME]"
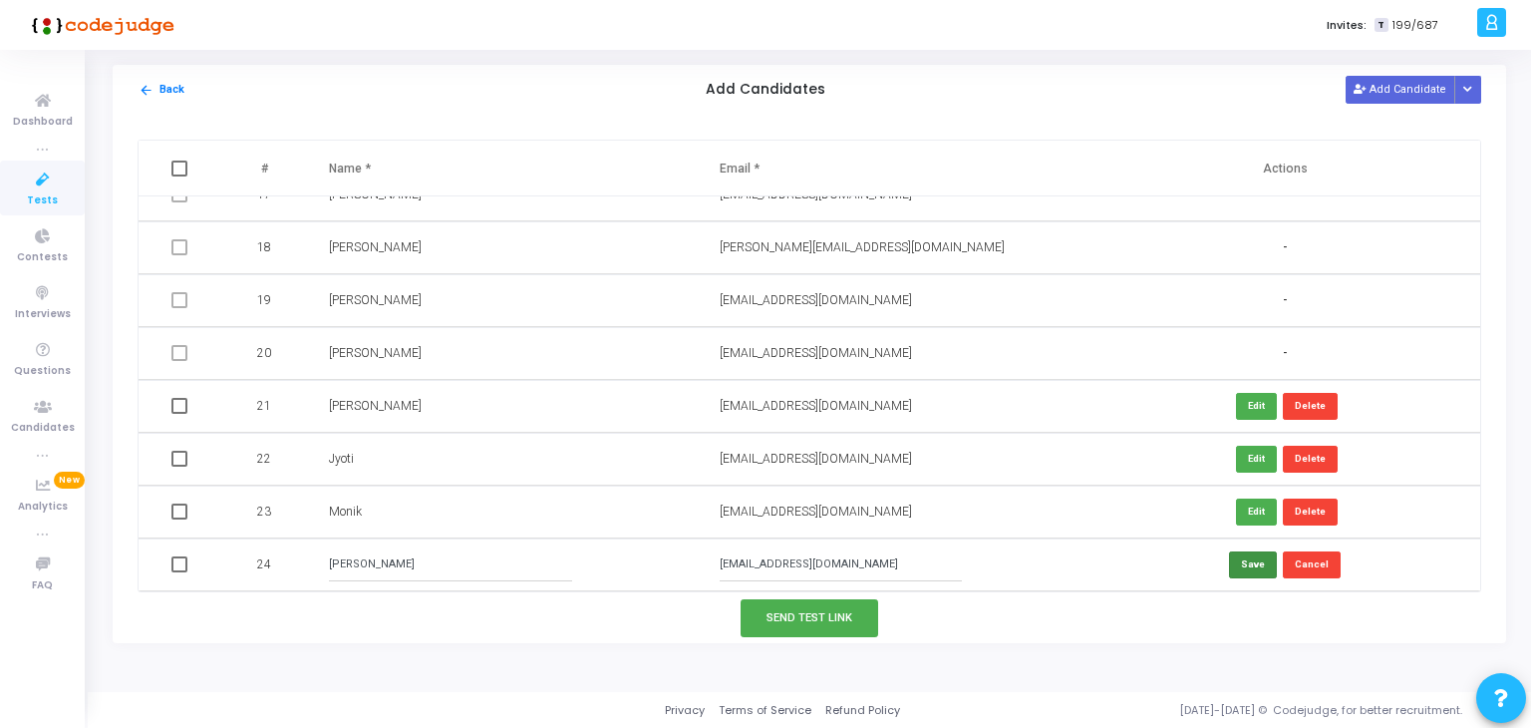
type input "[EMAIL_ADDRESS][DOMAIN_NAME]"
click at [1245, 569] on button "Save" at bounding box center [1253, 564] width 48 height 27
click at [793, 624] on button "Send Test Link" at bounding box center [810, 617] width 138 height 37
